Goal: Register for event/course

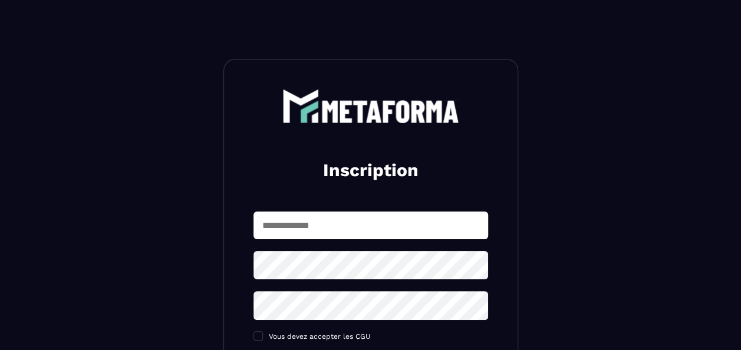
click at [312, 224] on input "text" at bounding box center [370, 226] width 235 height 28
type input "**********"
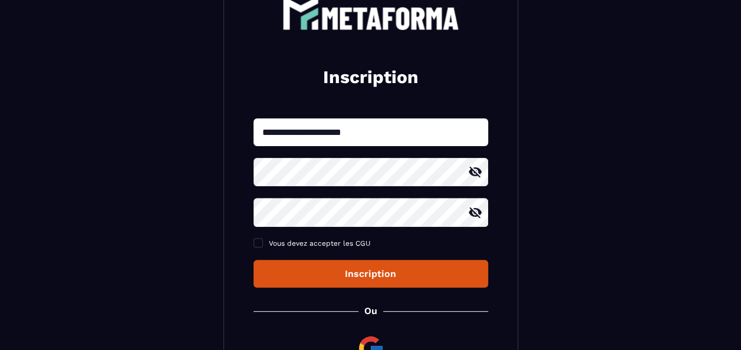
scroll to position [98, 0]
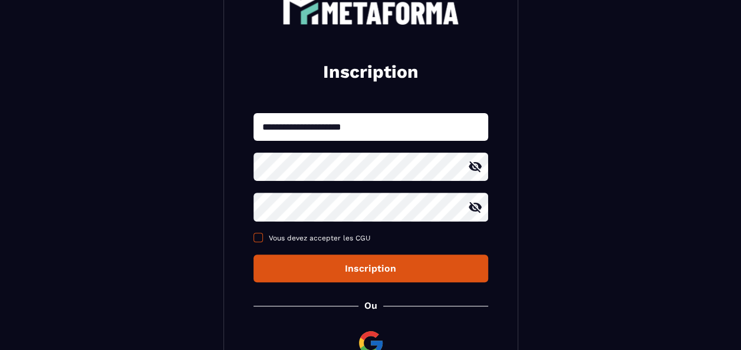
click at [258, 238] on span at bounding box center [257, 237] width 9 height 9
click at [372, 268] on div "Inscription" at bounding box center [371, 268] width 216 height 11
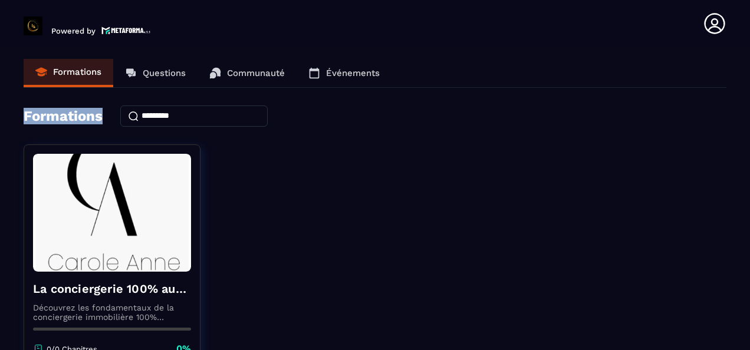
drag, startPoint x: 749, startPoint y: 60, endPoint x: 749, endPoint y: 112, distance: 51.9
click at [740, 112] on html "Powered by [PERSON_NAME] [PERSON_NAME][EMAIL_ADDRESS][DOMAIN_NAME] Formations Q…" at bounding box center [375, 175] width 750 height 350
click at [740, 29] on header "Powered by [PERSON_NAME] [PERSON_NAME][EMAIL_ADDRESS][DOMAIN_NAME] Formations Q…" at bounding box center [375, 23] width 750 height 47
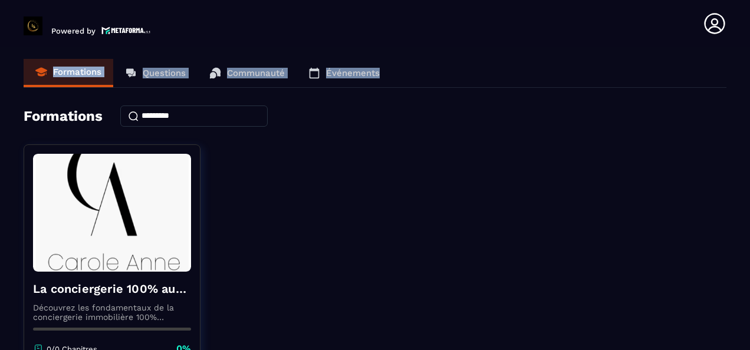
drag, startPoint x: 747, startPoint y: 32, endPoint x: 751, endPoint y: 84, distance: 51.4
click at [740, 84] on html "Powered by [PERSON_NAME] [PERSON_NAME][EMAIL_ADDRESS][DOMAIN_NAME] Formations Q…" at bounding box center [375, 175] width 750 height 350
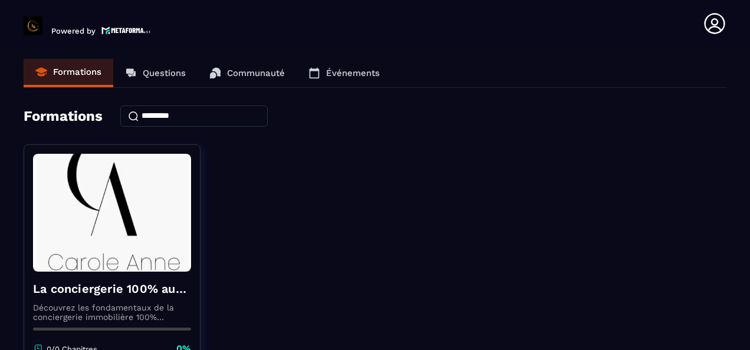
drag, startPoint x: 749, startPoint y: 104, endPoint x: 750, endPoint y: 235, distance: 131.4
click at [740, 235] on html "Powered by [PERSON_NAME] [PERSON_NAME][EMAIL_ADDRESS][DOMAIN_NAME] Formations Q…" at bounding box center [375, 175] width 750 height 350
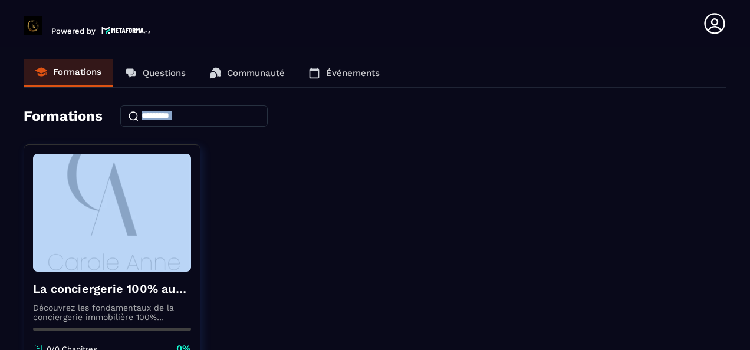
drag, startPoint x: 749, startPoint y: 126, endPoint x: 751, endPoint y: 188, distance: 61.9
click at [740, 188] on html "Powered by [PERSON_NAME] [PERSON_NAME][EMAIL_ADDRESS][DOMAIN_NAME] Formations Q…" at bounding box center [375, 175] width 750 height 350
click at [491, 253] on div "La conciergerie 100% automatisée Découvrez les fondamentaux de la conciergerie …" at bounding box center [375, 291] width 702 height 295
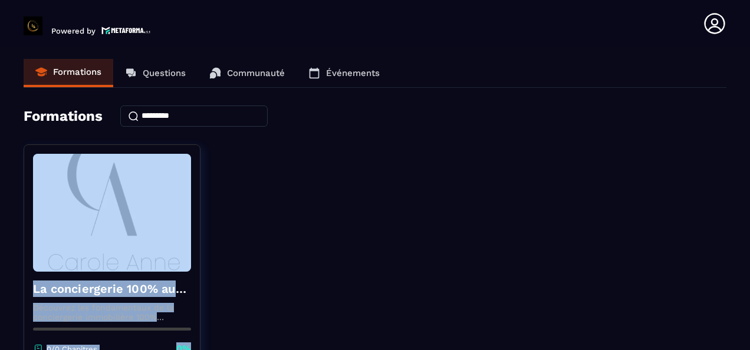
drag, startPoint x: 223, startPoint y: 189, endPoint x: 243, endPoint y: 336, distance: 149.3
click at [243, 336] on div "La conciergerie 100% automatisée Découvrez les fondamentaux de la conciergerie …" at bounding box center [375, 291] width 702 height 295
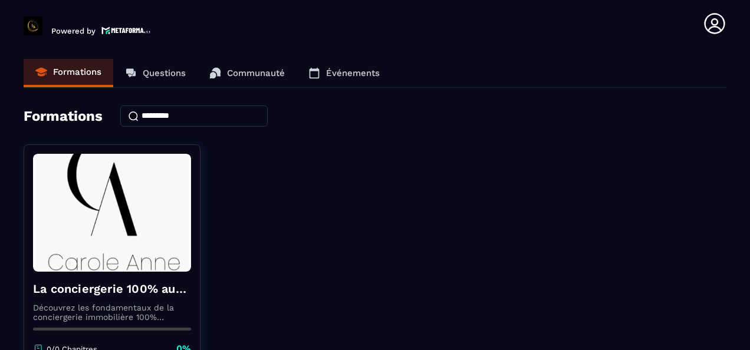
click at [740, 121] on html "Powered by [PERSON_NAME] [PERSON_NAME][EMAIL_ADDRESS][DOMAIN_NAME] Formations Q…" at bounding box center [375, 175] width 750 height 350
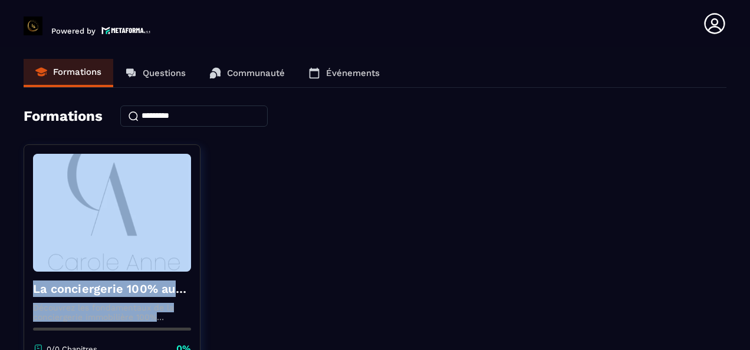
drag, startPoint x: 749, startPoint y: 193, endPoint x: 751, endPoint y: 323, distance: 129.7
click at [740, 323] on html "Powered by [PERSON_NAME] [PERSON_NAME][EMAIL_ADDRESS][DOMAIN_NAME] Formations Q…" at bounding box center [375, 175] width 750 height 350
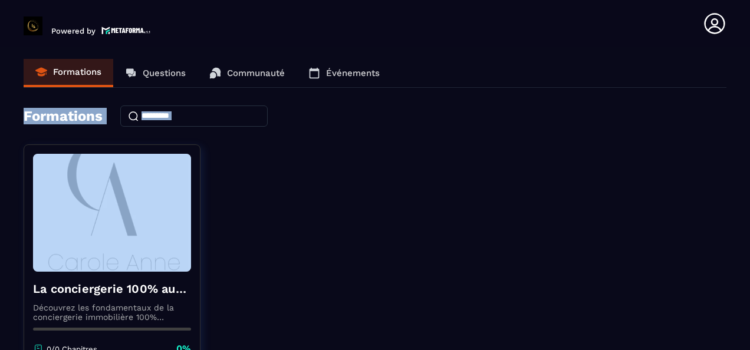
drag, startPoint x: 749, startPoint y: 69, endPoint x: 749, endPoint y: 142, distance: 73.1
click at [740, 142] on html "Powered by [PERSON_NAME] [PERSON_NAME][EMAIL_ADDRESS][DOMAIN_NAME] Formations Q…" at bounding box center [375, 175] width 750 height 350
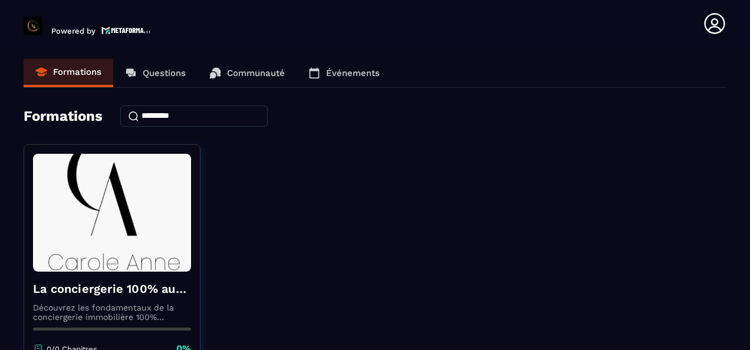
drag, startPoint x: 749, startPoint y: 142, endPoint x: 727, endPoint y: 225, distance: 85.9
click at [727, 225] on section "Formations Questions Communauté Événements Formations La conciergerie 100% auto…" at bounding box center [375, 201] width 750 height 308
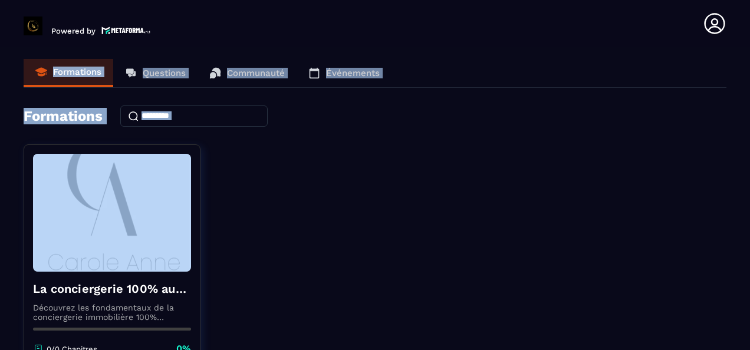
drag, startPoint x: 746, startPoint y: 38, endPoint x: 744, endPoint y: 160, distance: 122.0
click at [740, 160] on main "Powered by [PERSON_NAME] [PERSON_NAME][EMAIL_ADDRESS][DOMAIN_NAME] Formations Q…" at bounding box center [375, 175] width 750 height 350
click at [289, 198] on div "La conciergerie 100% automatisée Découvrez les fondamentaux de la conciergerie …" at bounding box center [375, 291] width 702 height 295
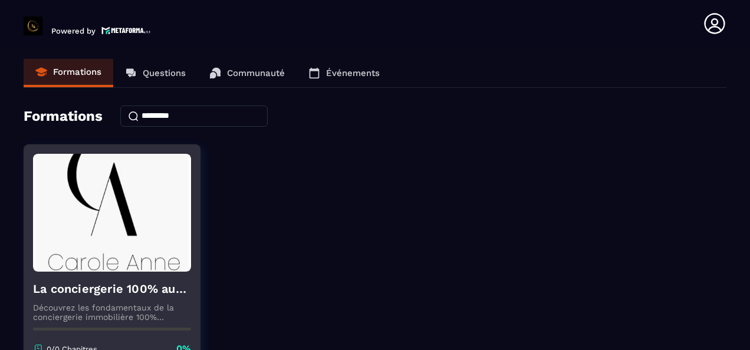
click at [115, 308] on p "Découvrez les fondamentaux de la conciergerie immobilière 100% automatisée. Cet…" at bounding box center [112, 312] width 158 height 19
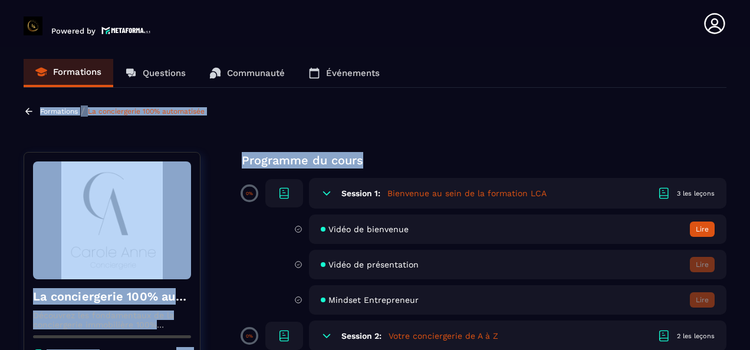
drag, startPoint x: 744, startPoint y: 50, endPoint x: 744, endPoint y: 154, distance: 104.3
click at [740, 154] on section "Formations Questions Communauté Événements Formations / La conciergerie 100% au…" at bounding box center [375, 201] width 750 height 308
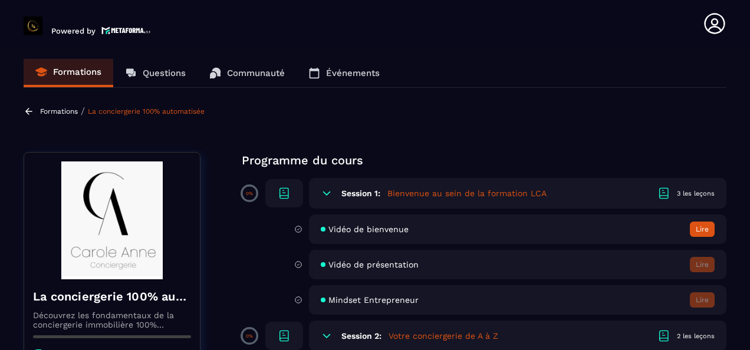
drag, startPoint x: 744, startPoint y: 154, endPoint x: 749, endPoint y: 223, distance: 69.2
click at [740, 223] on html "Powered by [PERSON_NAME] [PERSON_NAME][EMAIL_ADDRESS][DOMAIN_NAME] Formations Q…" at bounding box center [375, 175] width 750 height 350
click at [596, 128] on section "Formations Questions Communauté Événements Formations / La conciergerie 100% au…" at bounding box center [375, 201] width 750 height 308
click at [163, 72] on p "Questions" at bounding box center [164, 73] width 43 height 11
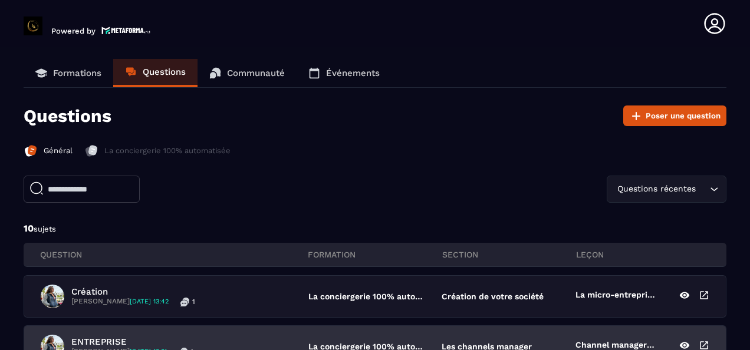
click at [464, 343] on p "Les channels manager" at bounding box center [486, 346] width 90 height 9
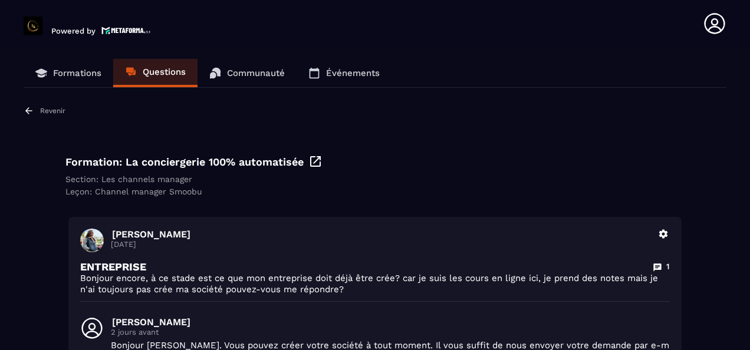
click at [58, 111] on p "Revenir" at bounding box center [52, 111] width 25 height 8
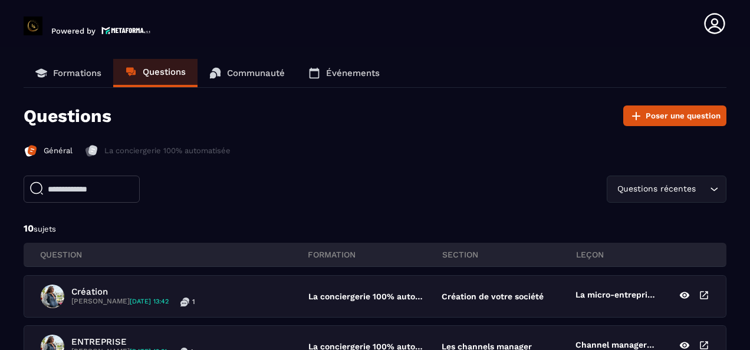
click at [263, 71] on p "Communauté" at bounding box center [256, 73] width 58 height 11
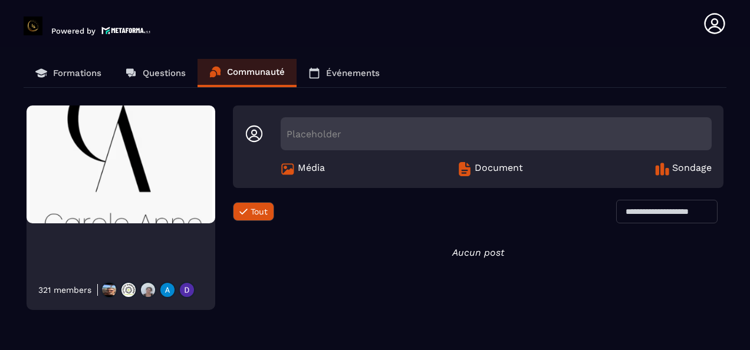
click at [485, 165] on span "Document" at bounding box center [498, 169] width 48 height 14
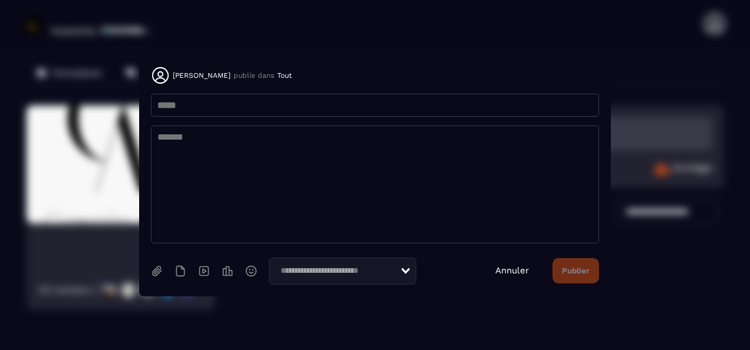
click at [519, 269] on link "Annuler" at bounding box center [512, 270] width 34 height 11
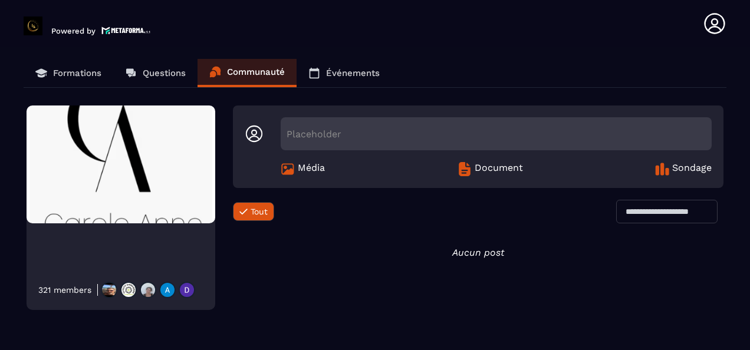
click at [360, 71] on p "Événements" at bounding box center [353, 73] width 54 height 11
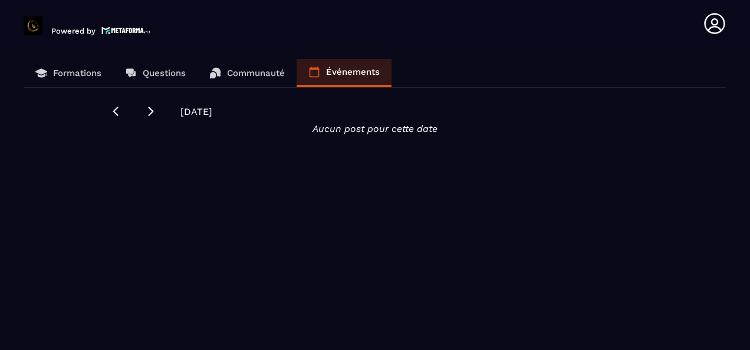
click at [81, 71] on p "Formations" at bounding box center [77, 73] width 48 height 11
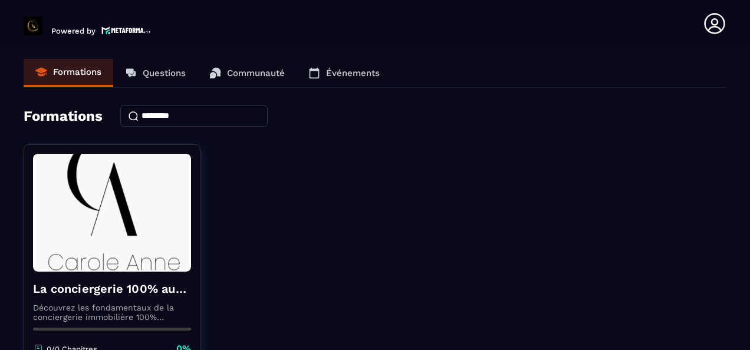
click at [740, 82] on html "Powered by [PERSON_NAME] [PERSON_NAME][EMAIL_ADDRESS][DOMAIN_NAME] Formations Q…" at bounding box center [375, 175] width 750 height 350
